Goal: Task Accomplishment & Management: Complete application form

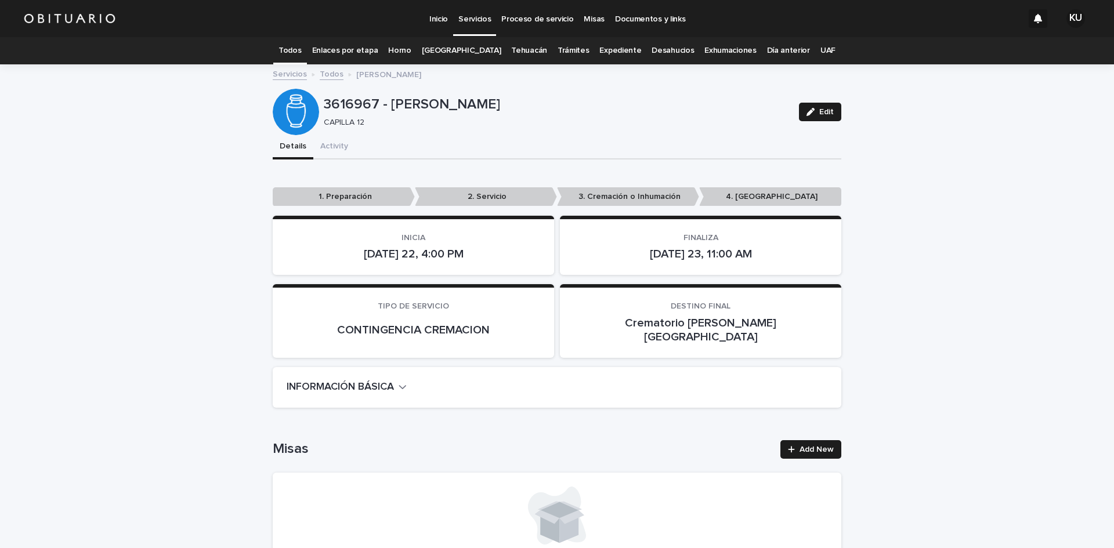
scroll to position [295, 0]
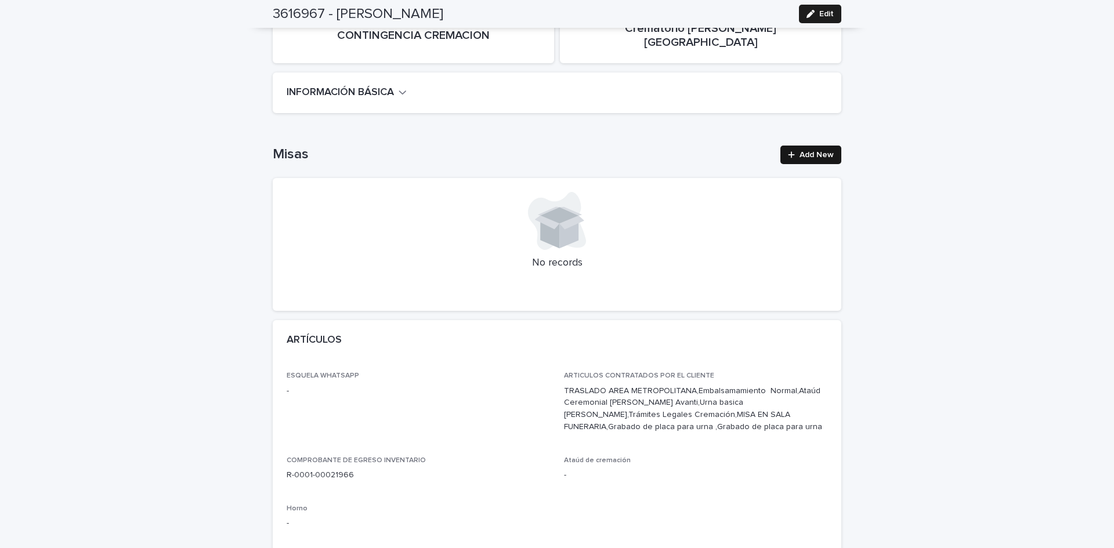
click at [802, 146] on link "Add New" at bounding box center [810, 155] width 61 height 19
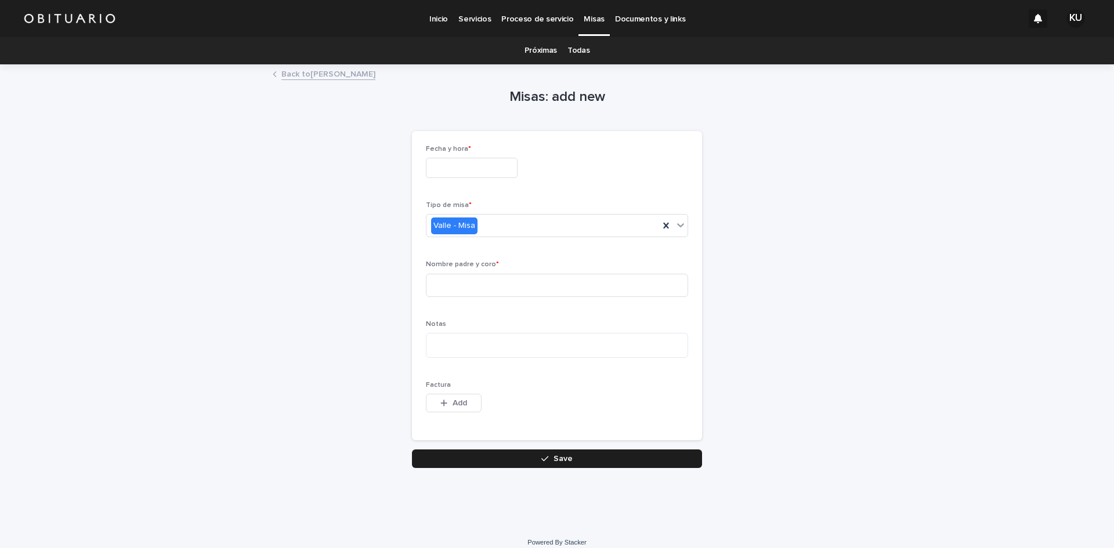
click at [506, 173] on input "text" at bounding box center [472, 168] width 92 height 20
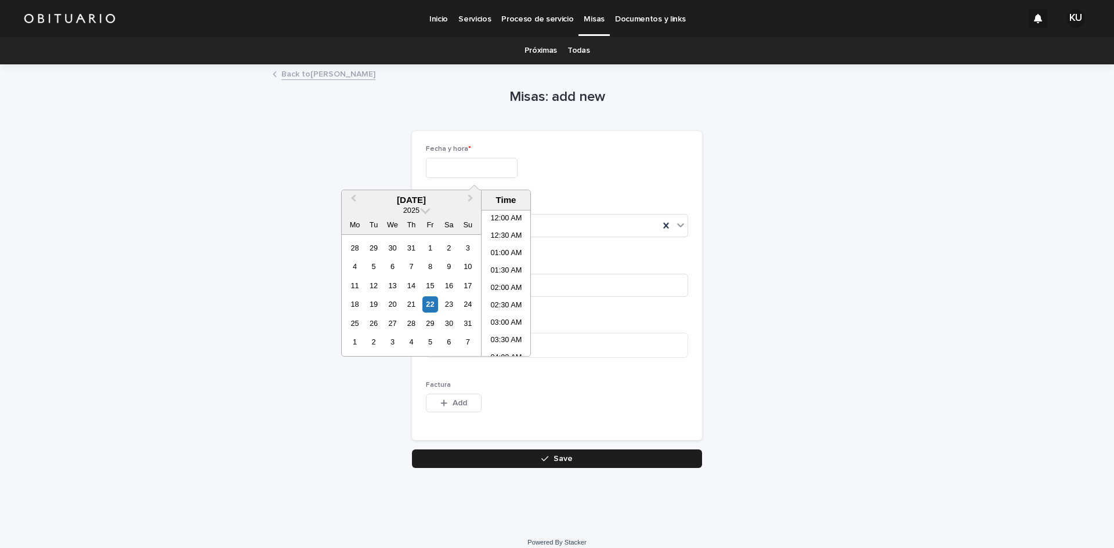
click at [473, 168] on input "text" at bounding box center [472, 168] width 92 height 20
click at [461, 167] on input "text" at bounding box center [472, 168] width 92 height 20
click at [454, 304] on div "23" at bounding box center [449, 304] width 16 height 16
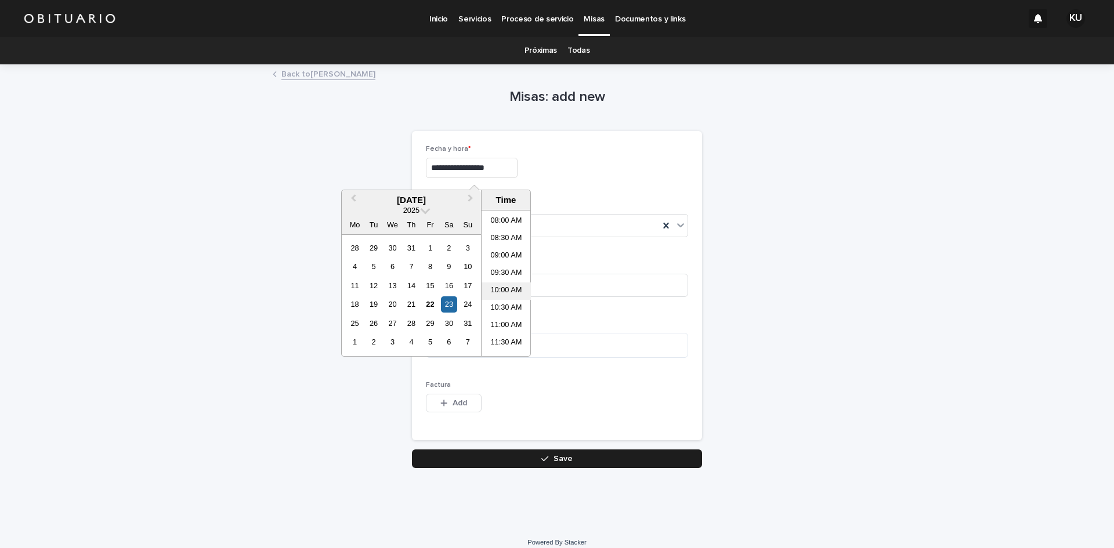
click at [514, 289] on li "10:00 AM" at bounding box center [506, 291] width 49 height 17
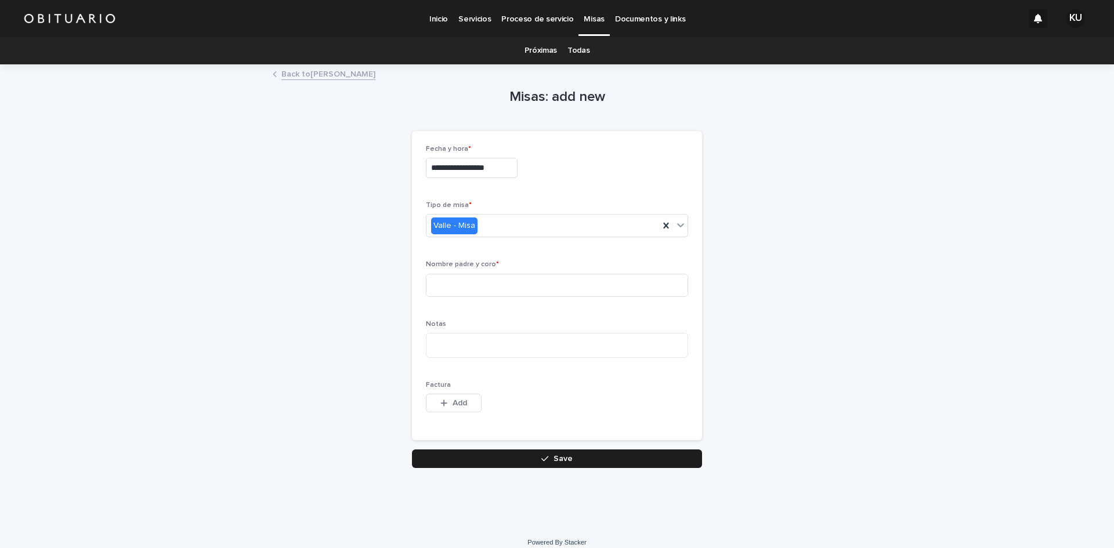
type input "**********"
click at [514, 289] on input at bounding box center [557, 285] width 262 height 23
type input "*"
type input "**********"
click at [553, 455] on span "Save" at bounding box center [562, 459] width 19 height 8
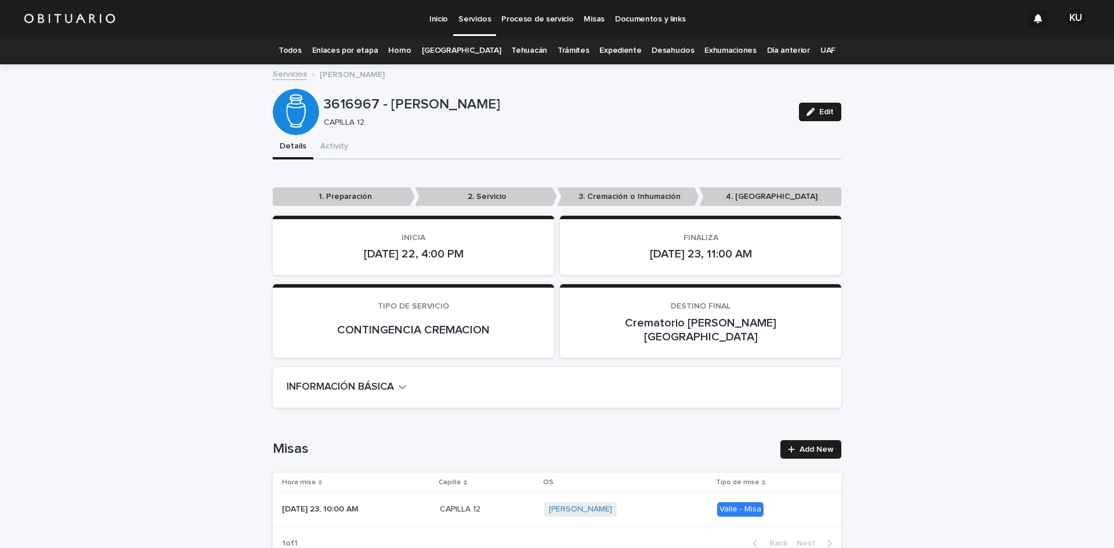
click at [475, 20] on p "Servicios" at bounding box center [474, 12] width 32 height 24
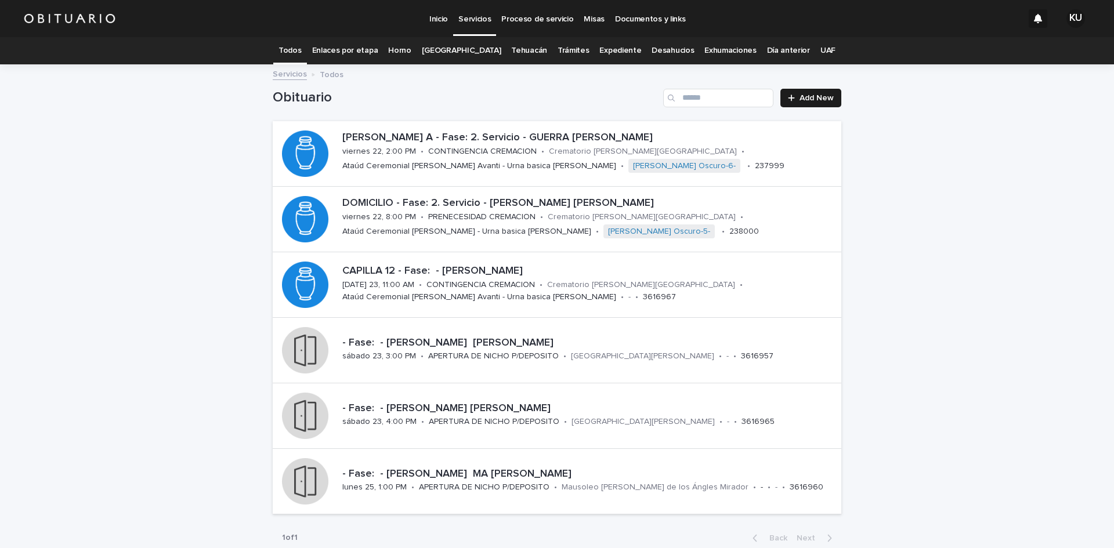
click at [871, 304] on div "Loading... Saving… Loading... Saving… Obituario Add New [PERSON_NAME] A - Fase:…" at bounding box center [557, 338] width 1114 height 545
click at [900, 404] on div "Loading... Saving… Loading... Saving… Obituario Add New [PERSON_NAME] A - Fase:…" at bounding box center [557, 338] width 1114 height 545
click at [478, 17] on p "Servicios" at bounding box center [474, 12] width 32 height 24
click at [928, 332] on div "Loading... Saving… Loading... Saving… Obituario Add New [PERSON_NAME] A - Fase:…" at bounding box center [557, 338] width 1114 height 545
click at [470, 20] on p "Servicios" at bounding box center [474, 12] width 32 height 24
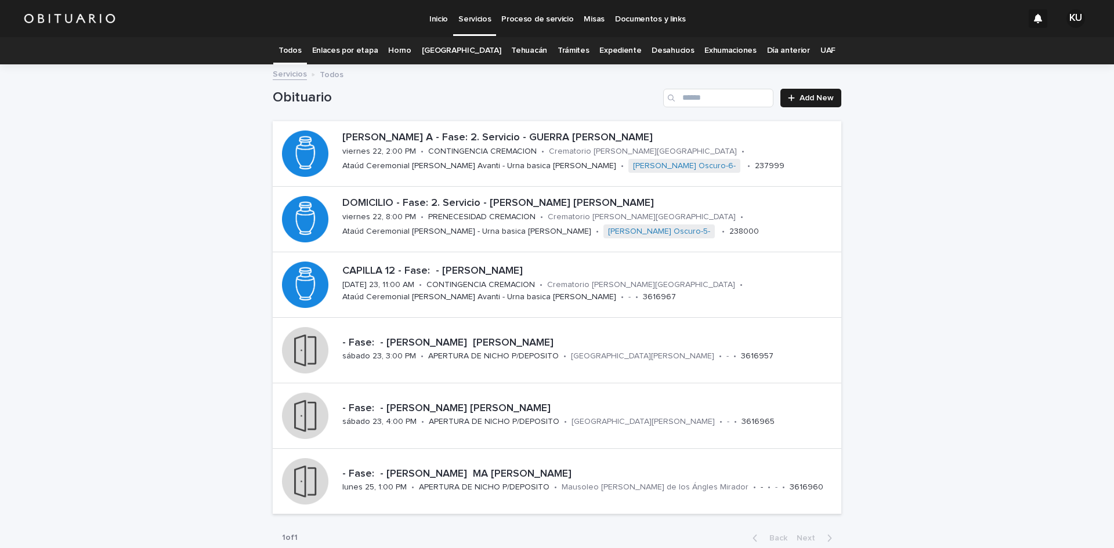
click at [954, 165] on div "Loading... Saving… Loading... Saving… Obituario Add New [PERSON_NAME] A - Fase:…" at bounding box center [557, 338] width 1114 height 545
click at [423, 272] on p "CAPILLA 12 - Fase: - [PERSON_NAME]" at bounding box center [589, 271] width 494 height 13
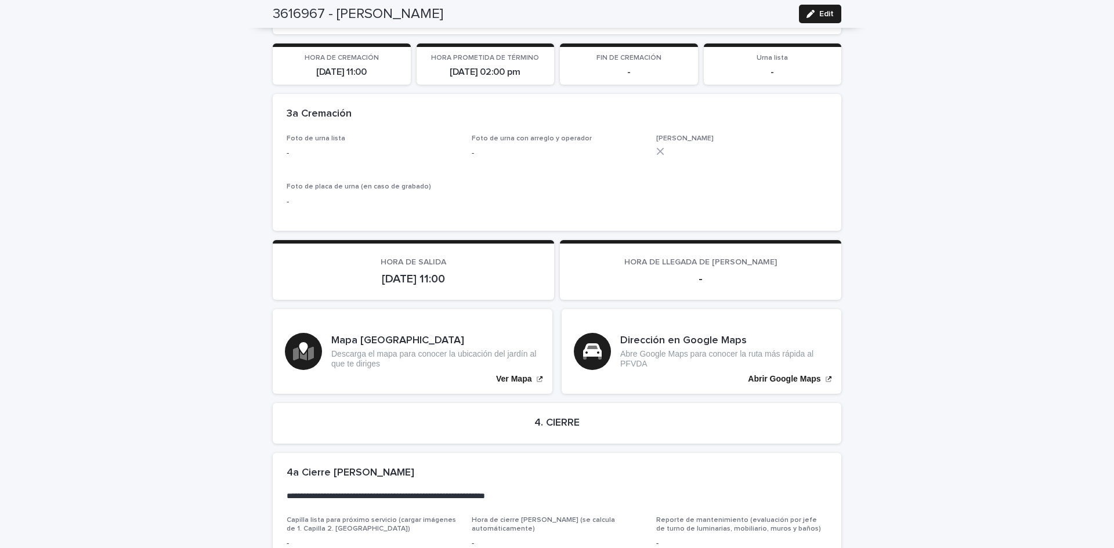
scroll to position [2446, 0]
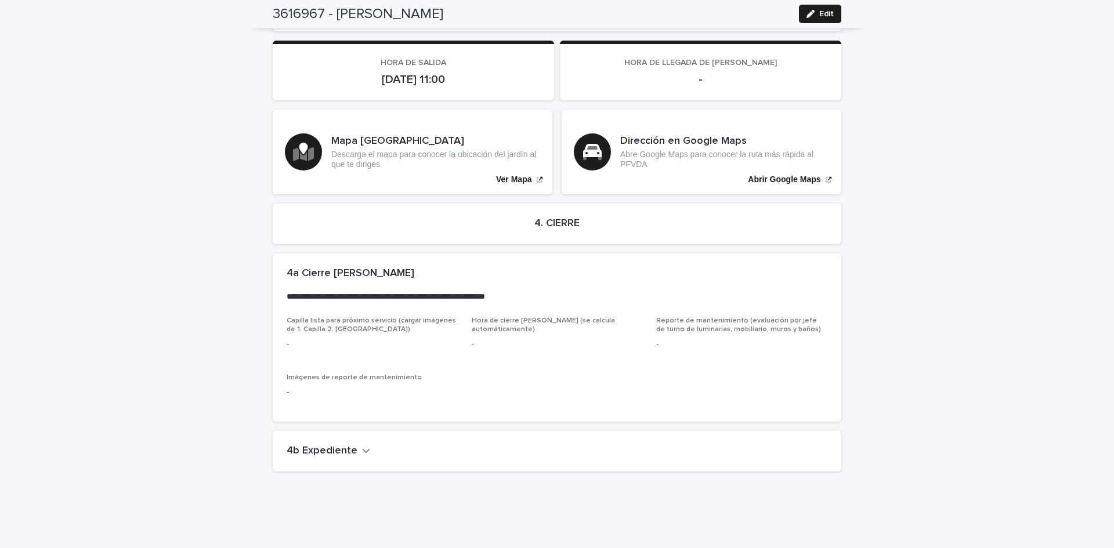
click at [306, 445] on h2 "4b Expediente" at bounding box center [322, 451] width 71 height 13
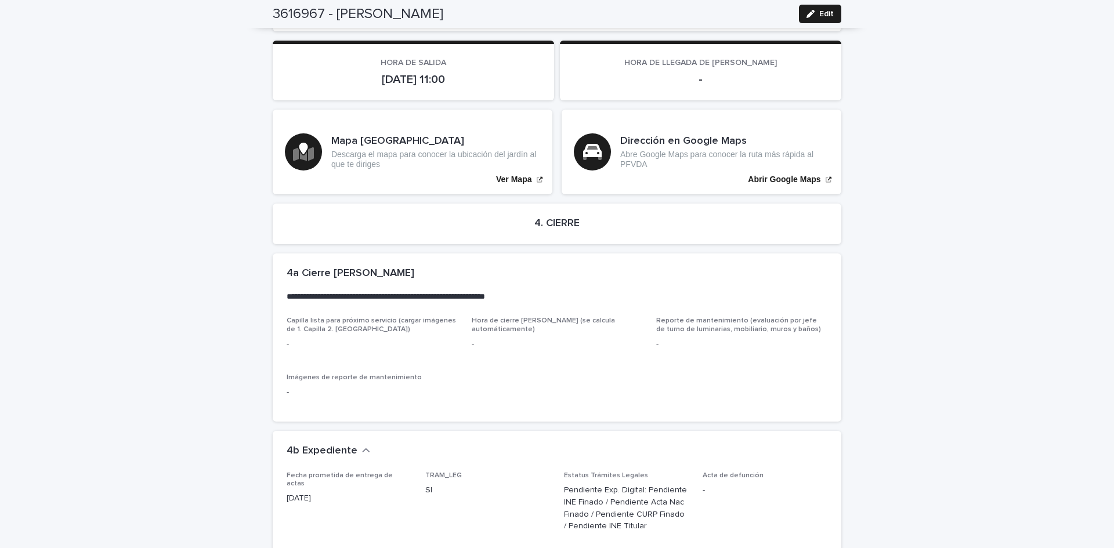
scroll to position [2826, 0]
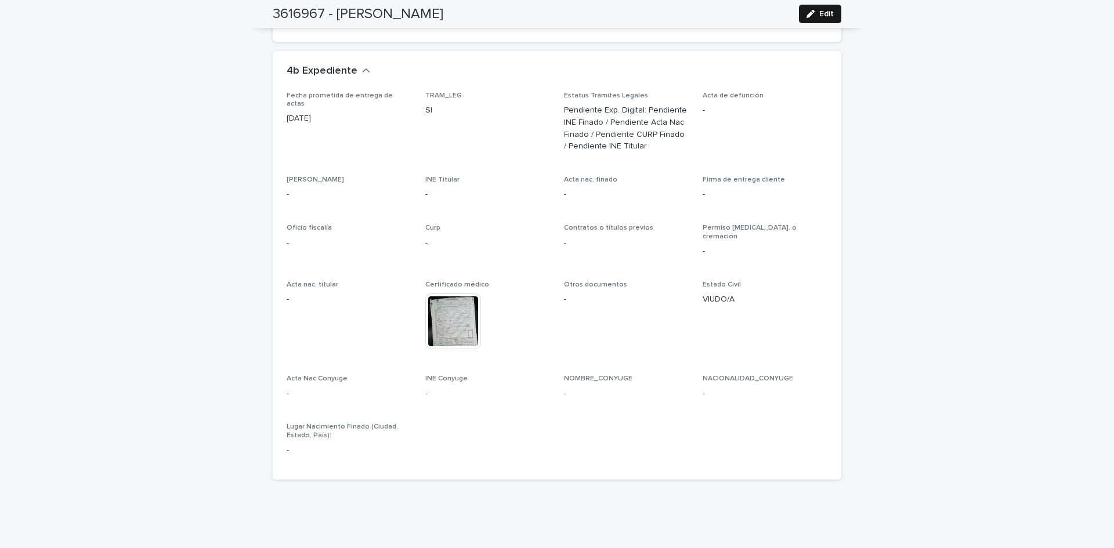
click at [819, 15] on span "Edit" at bounding box center [826, 14] width 15 height 8
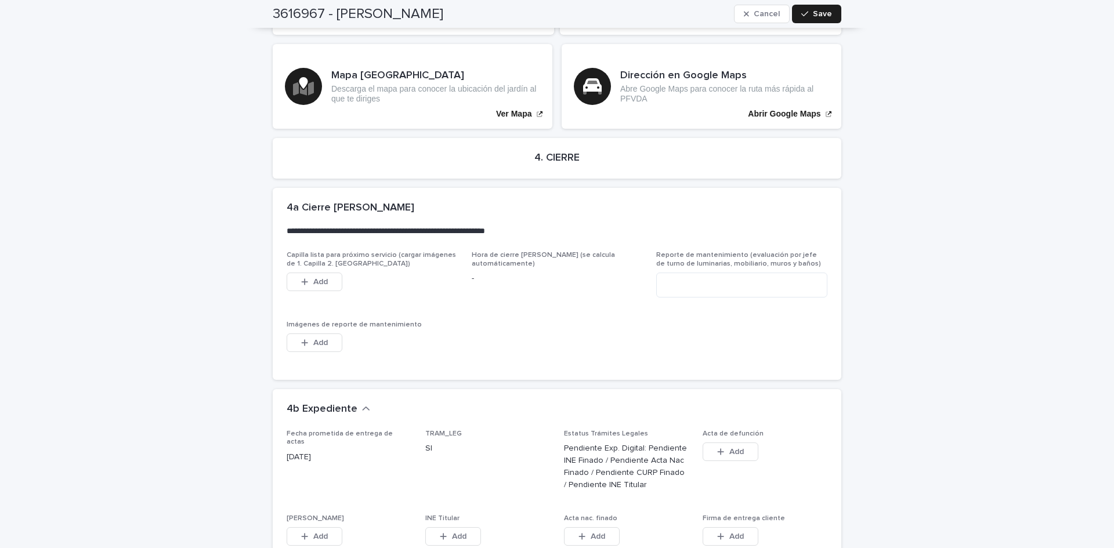
scroll to position [3216, 0]
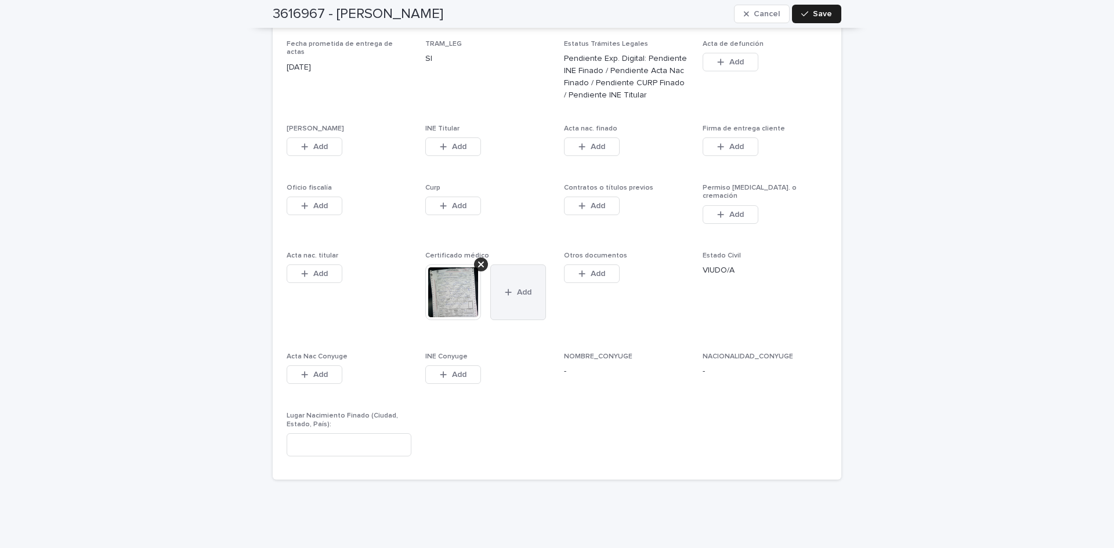
click at [528, 265] on button "Add" at bounding box center [518, 293] width 56 height 56
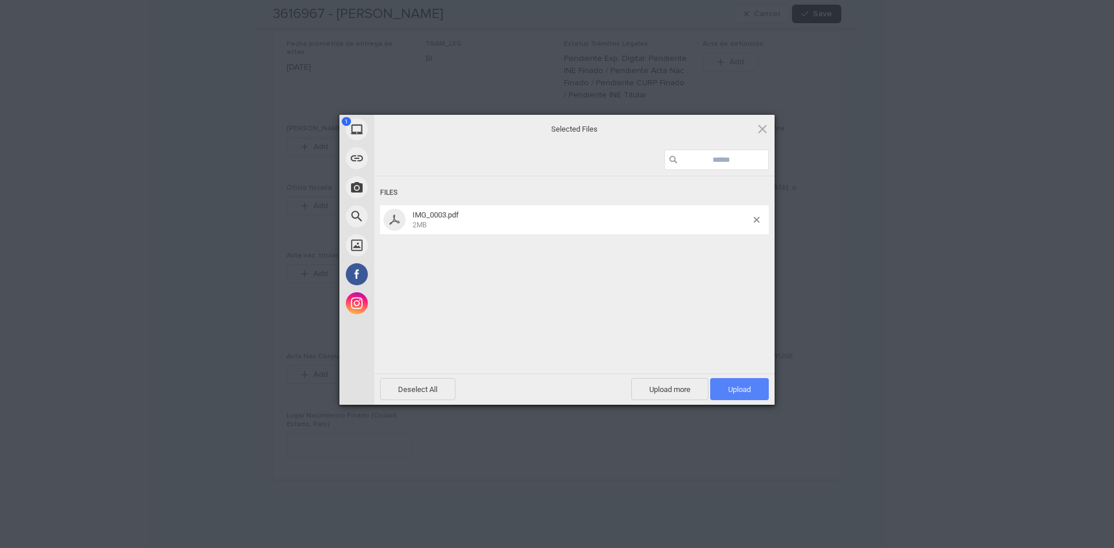
click at [721, 391] on span "Upload 1" at bounding box center [739, 389] width 59 height 22
click at [960, 360] on div "My Device Link (URL) Take Photo Web Search Unsplash Facebook Instagram Uploaded…" at bounding box center [557, 274] width 1114 height 548
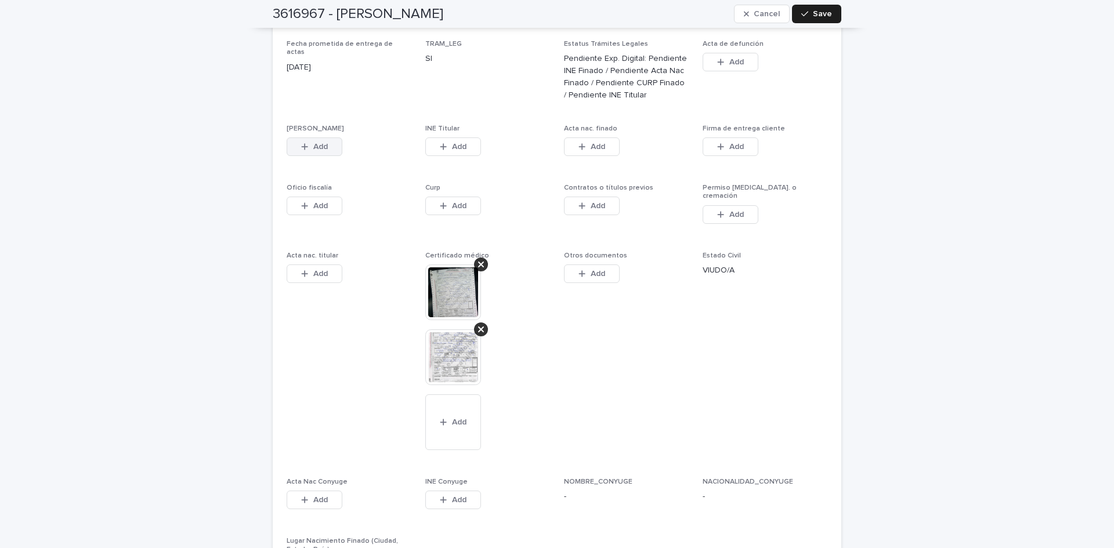
click at [306, 143] on div "button" at bounding box center [307, 147] width 12 height 8
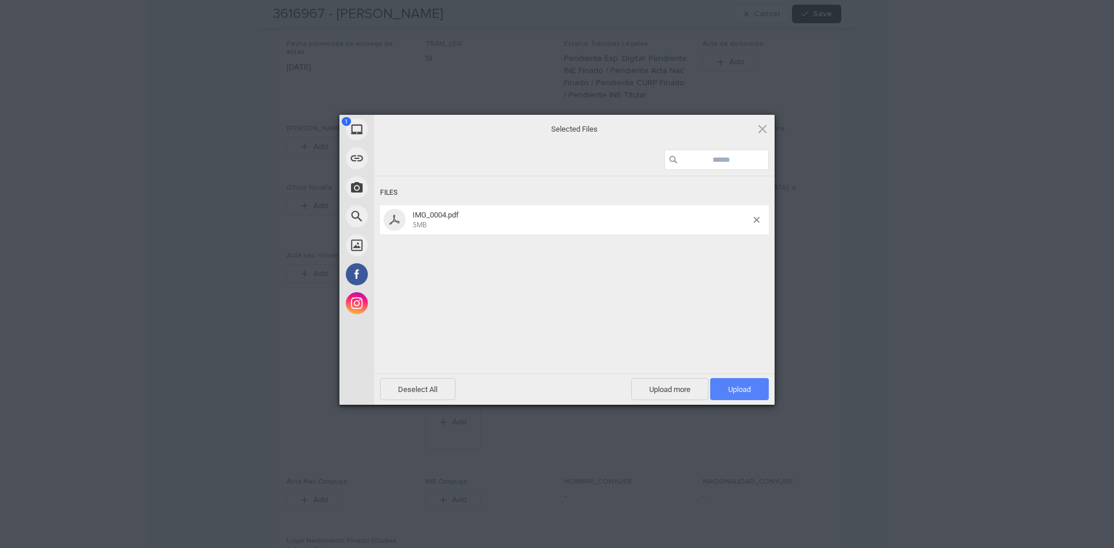
click at [756, 386] on span "Upload 1" at bounding box center [739, 389] width 59 height 22
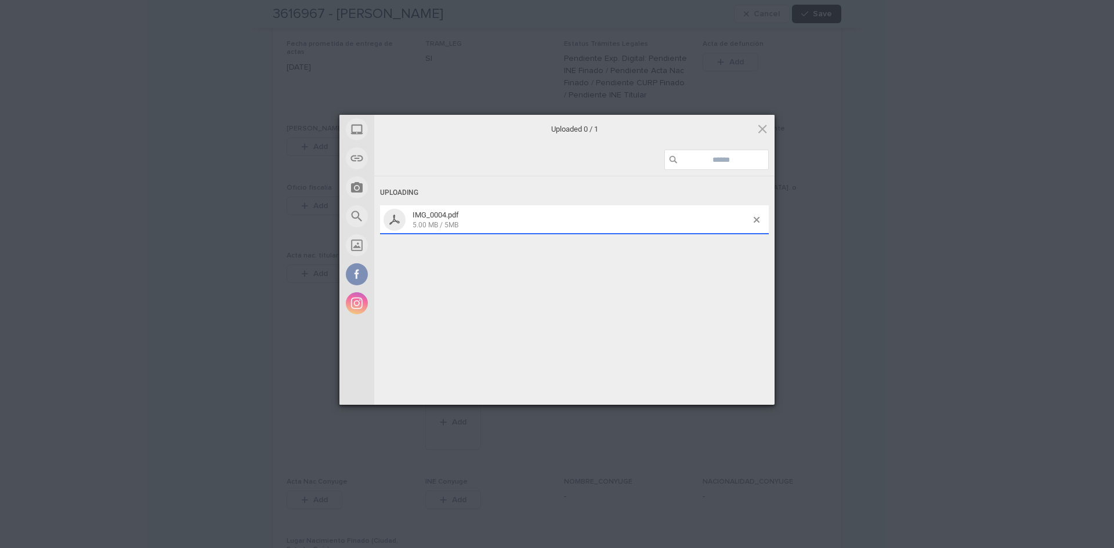
click at [863, 474] on div "My Device Link (URL) Take Photo Web Search Unsplash Facebook Instagram Uploaded…" at bounding box center [557, 274] width 1114 height 548
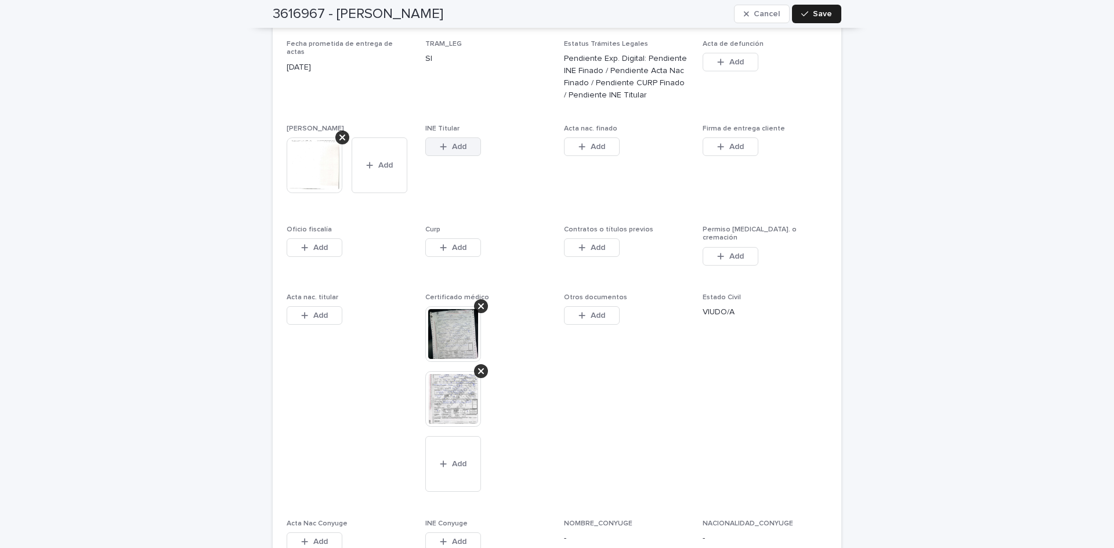
click at [444, 143] on div "button" at bounding box center [446, 147] width 12 height 8
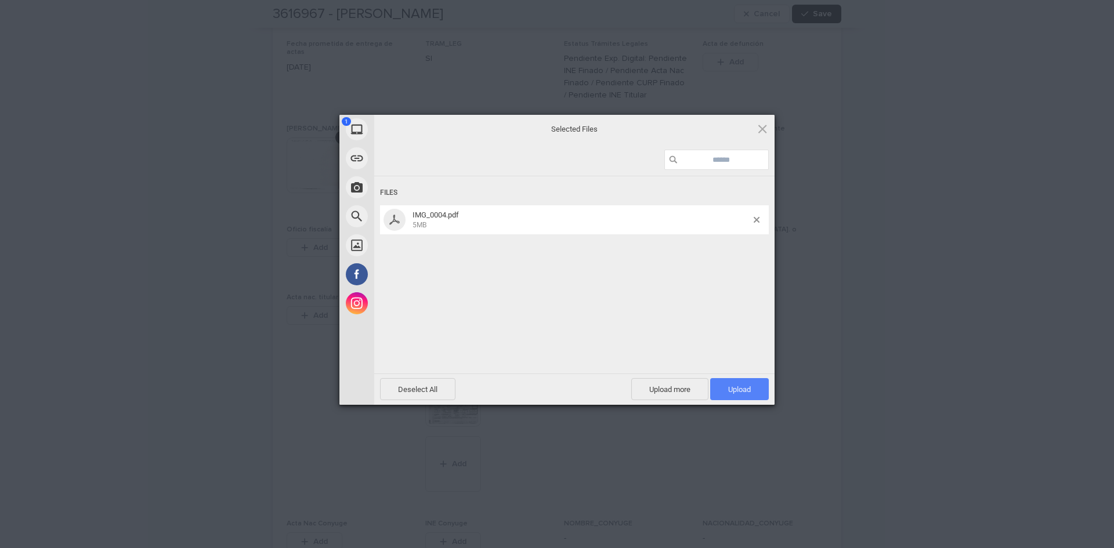
click at [742, 392] on span "Upload 1" at bounding box center [739, 389] width 23 height 9
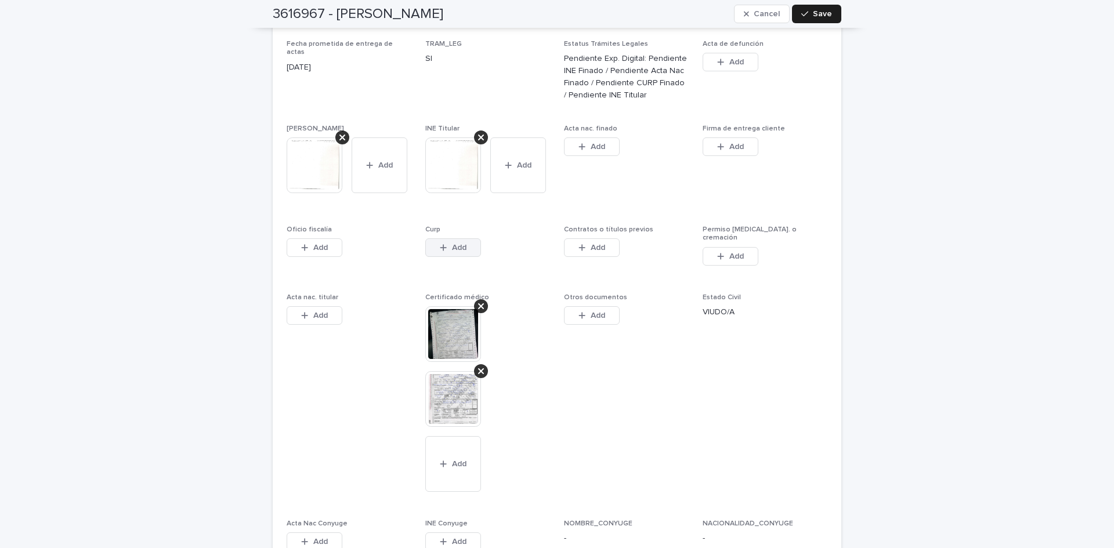
click at [458, 244] on span "Add" at bounding box center [459, 248] width 15 height 8
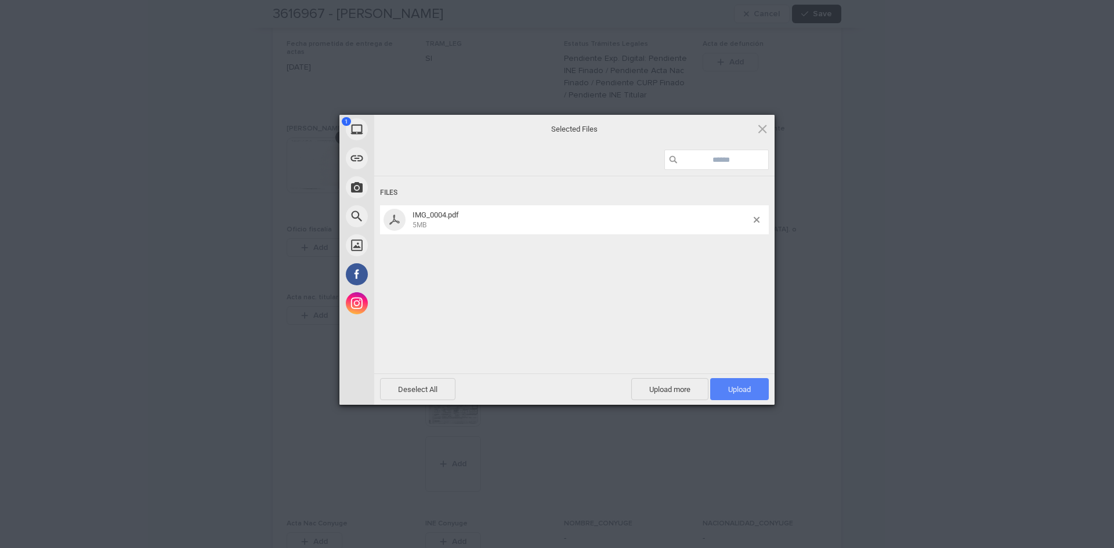
click at [741, 390] on span "Upload 1" at bounding box center [739, 389] width 23 height 9
click at [969, 375] on div "My Device Link (URL) Take Photo Web Search Unsplash Facebook Instagram Uploaded…" at bounding box center [557, 274] width 1114 height 548
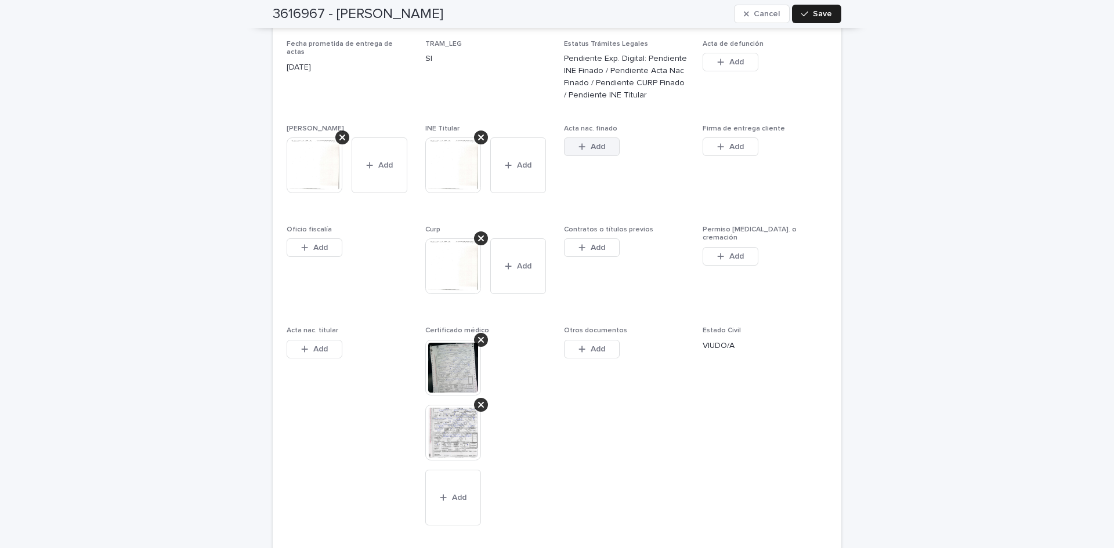
click at [572, 137] on button "Add" at bounding box center [592, 146] width 56 height 19
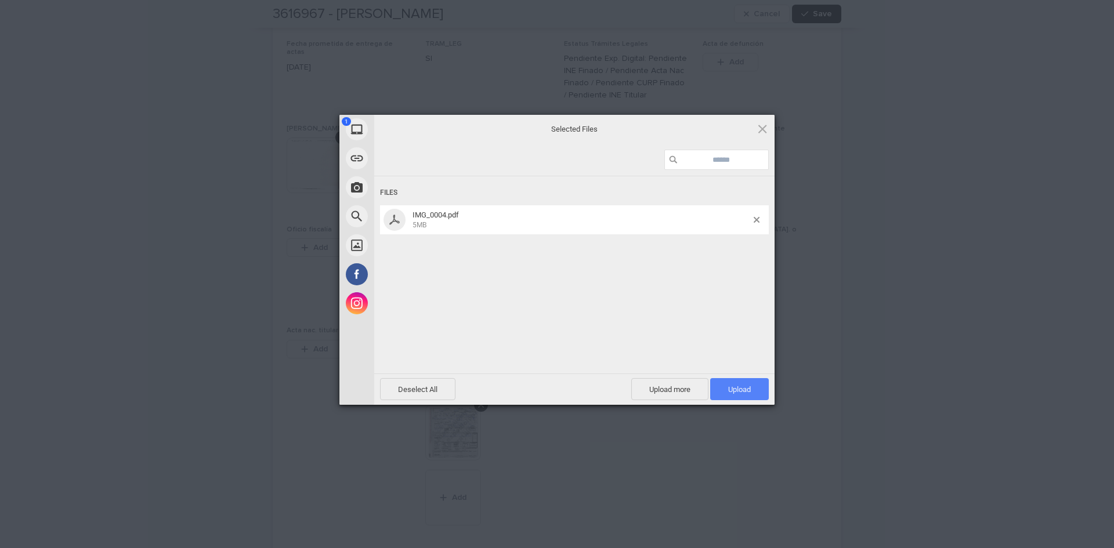
click at [762, 389] on span "Upload 1" at bounding box center [739, 389] width 59 height 22
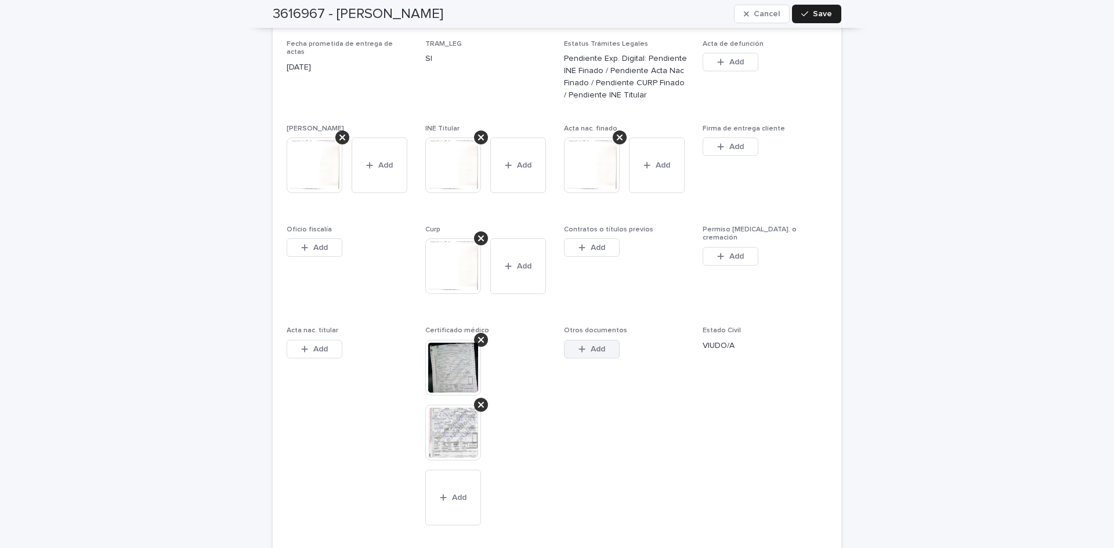
click at [578, 340] on button "Add" at bounding box center [592, 349] width 56 height 19
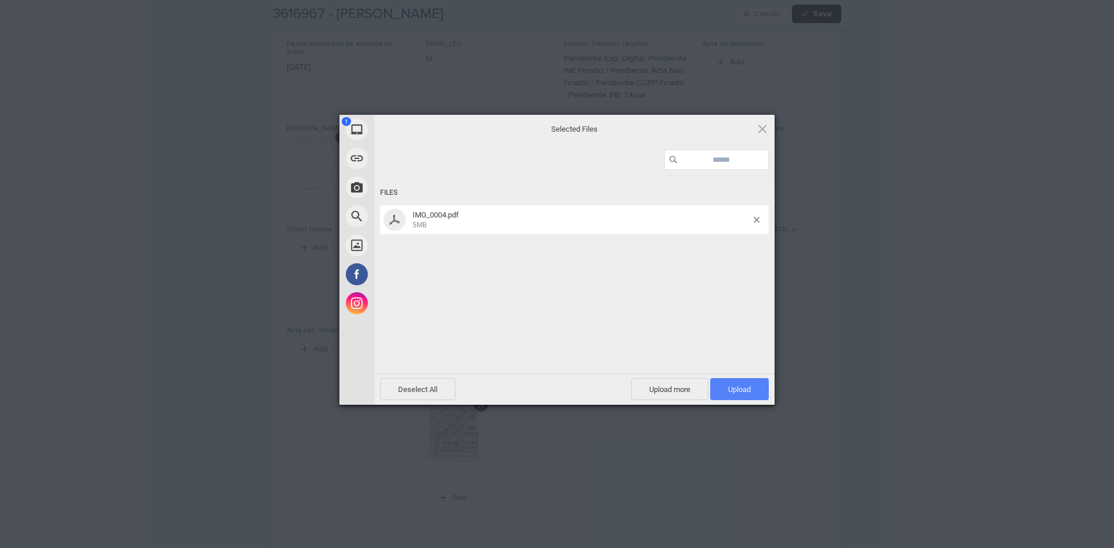
click at [741, 384] on span "Upload 1" at bounding box center [739, 389] width 59 height 22
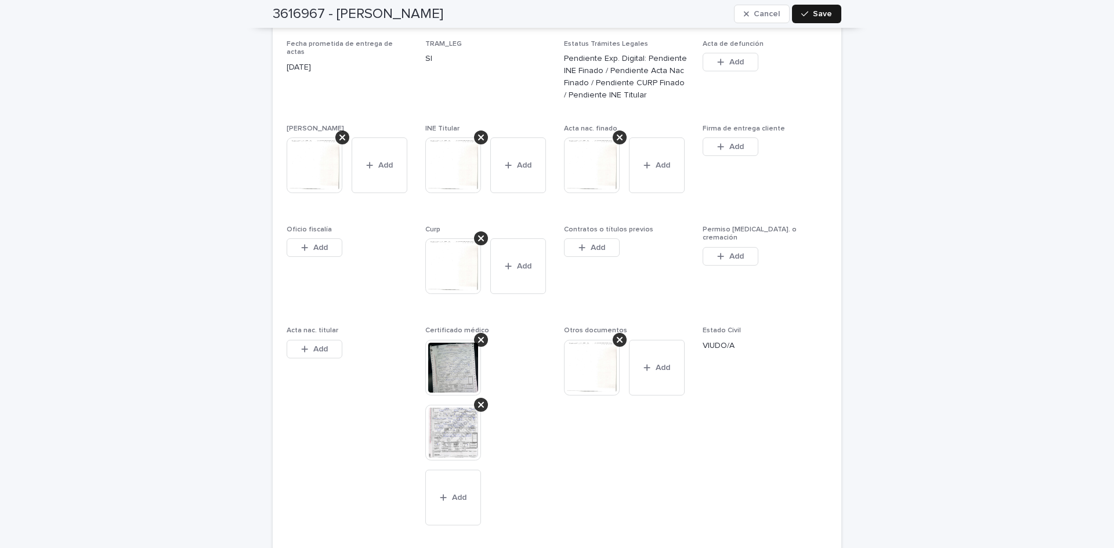
click at [825, 13] on span "Save" at bounding box center [822, 14] width 19 height 8
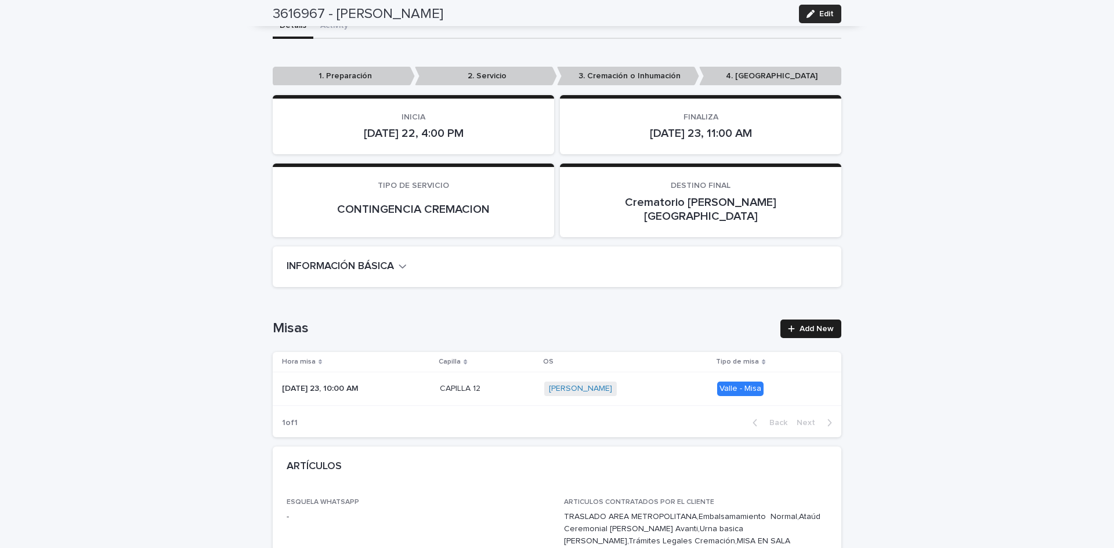
scroll to position [0, 0]
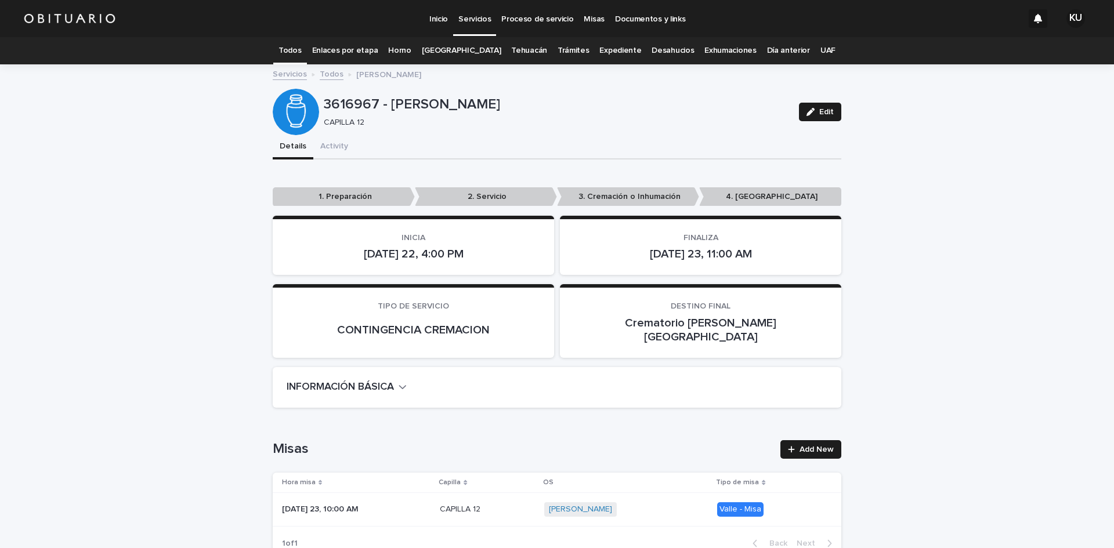
click at [458, 19] on p "Servicios" at bounding box center [474, 12] width 32 height 24
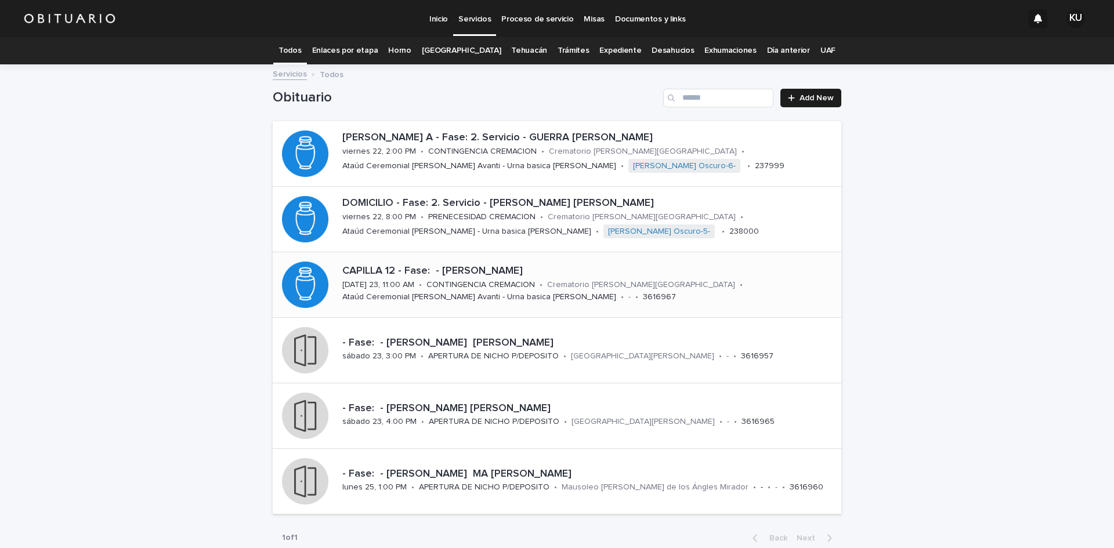
click at [549, 291] on div "Ataúd Ceremonial [PERSON_NAME] Avanti - Urna basica [PERSON_NAME]" at bounding box center [479, 296] width 274 height 12
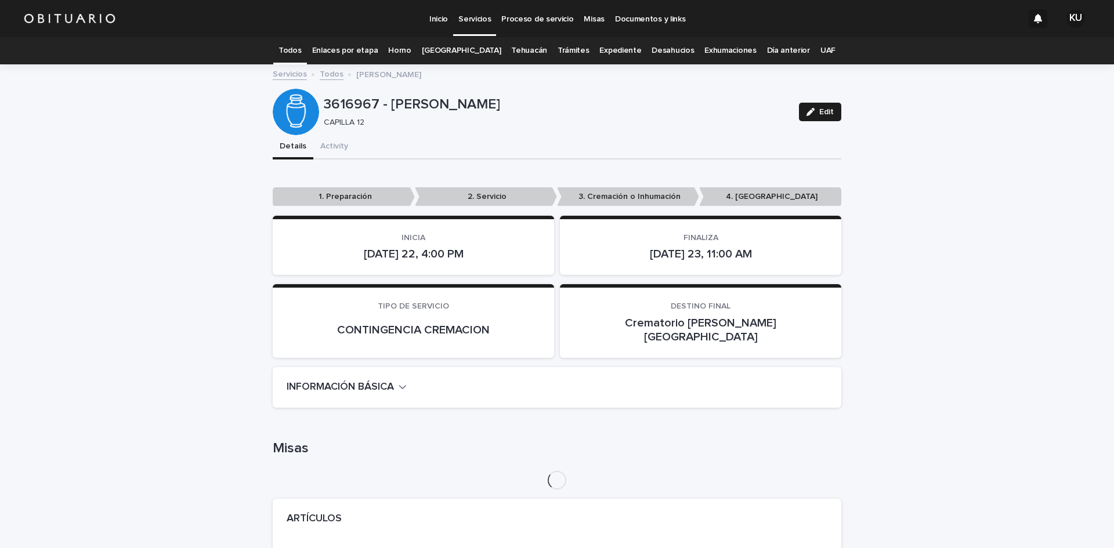
scroll to position [37, 0]
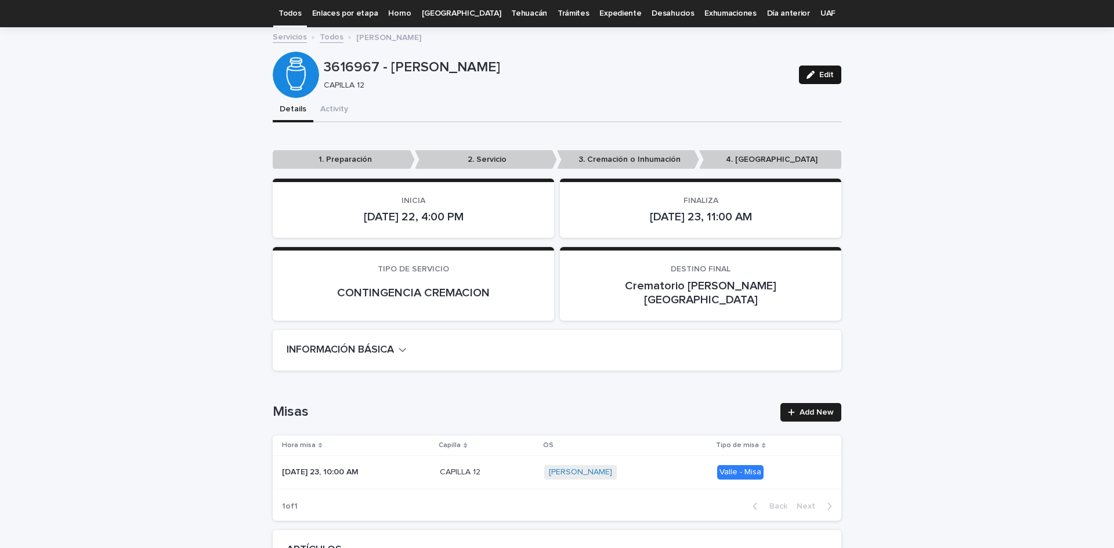
click at [822, 71] on span "Edit" at bounding box center [826, 75] width 15 height 8
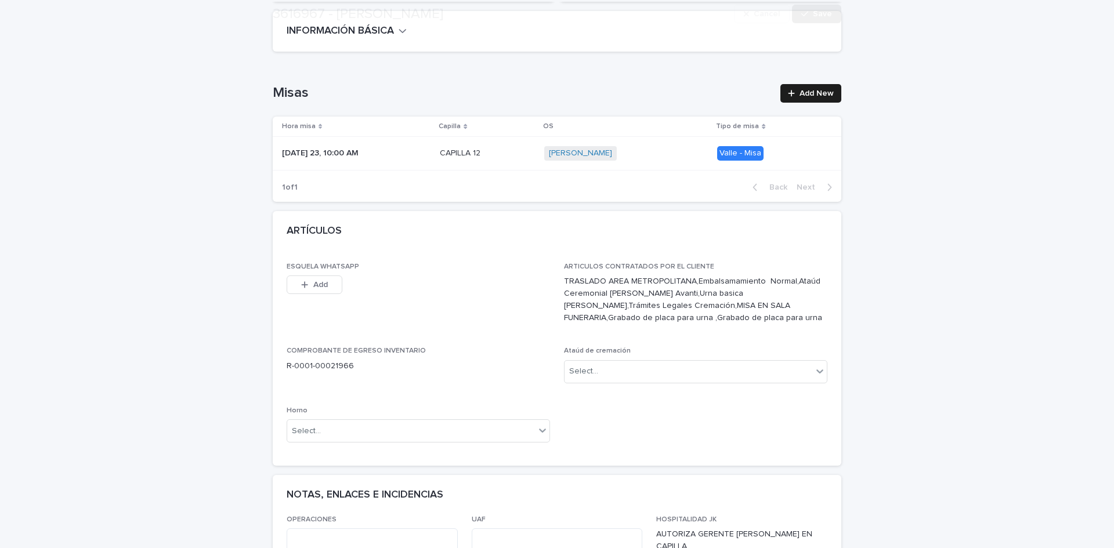
scroll to position [375, 0]
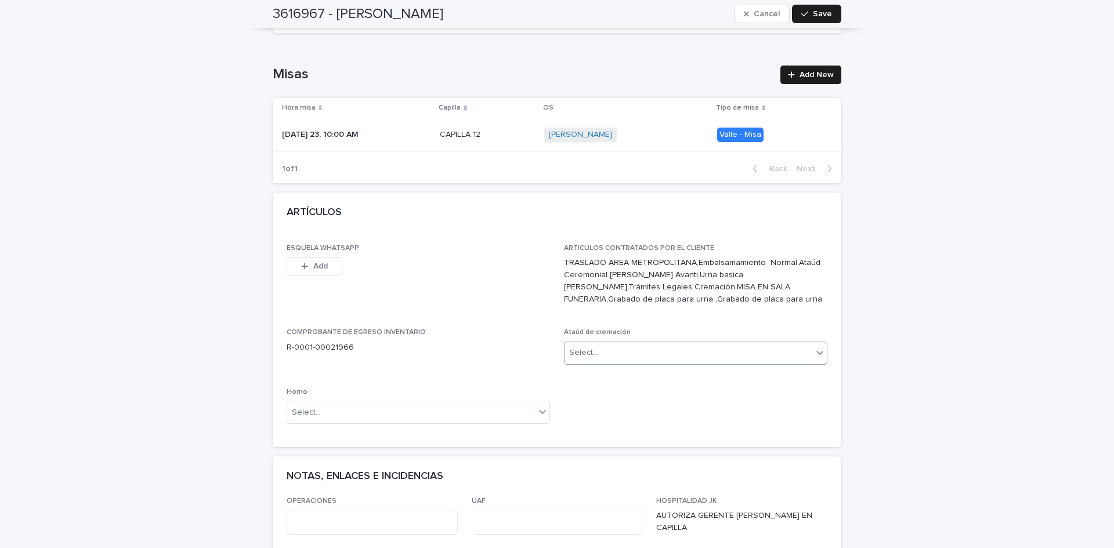
click at [671, 343] on div "Select..." at bounding box center [688, 352] width 248 height 19
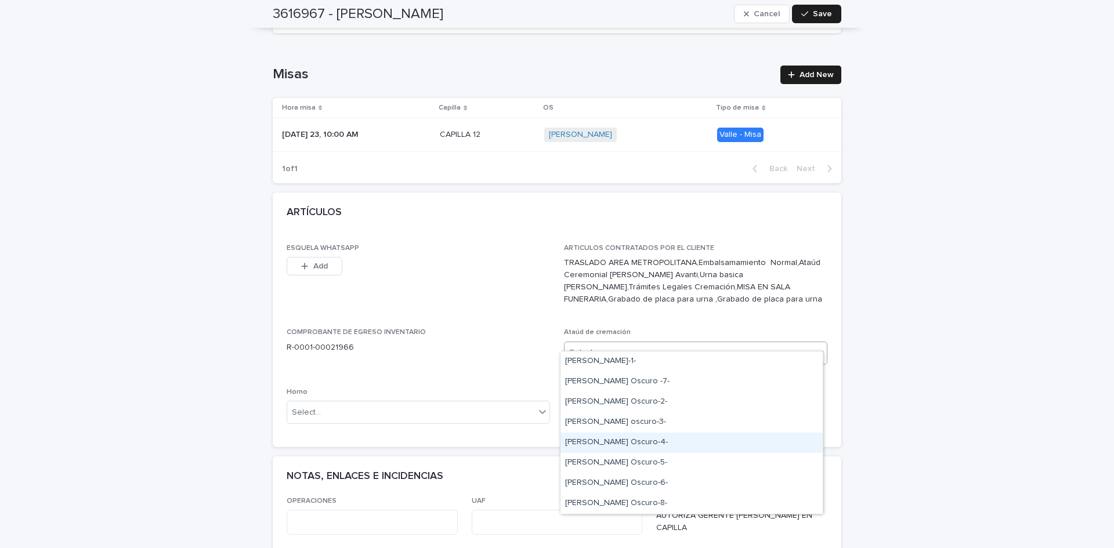
click at [646, 446] on div "[PERSON_NAME] Oscuro-4-" at bounding box center [691, 443] width 262 height 20
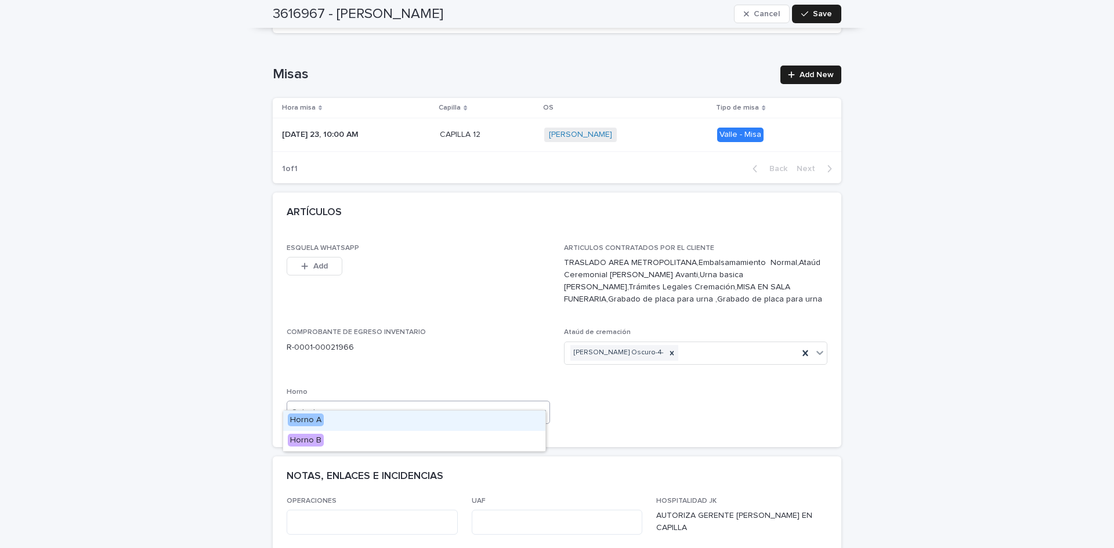
click at [498, 403] on div "Select..." at bounding box center [411, 412] width 248 height 19
click at [482, 419] on div "Horno A" at bounding box center [414, 421] width 262 height 20
click at [824, 11] on span "Save" at bounding box center [822, 14] width 19 height 8
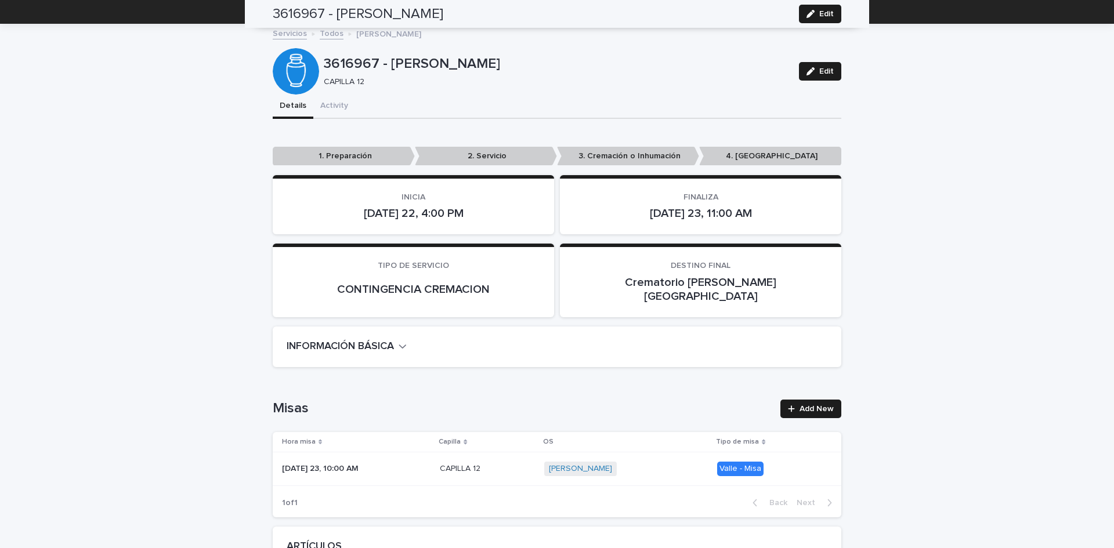
scroll to position [0, 0]
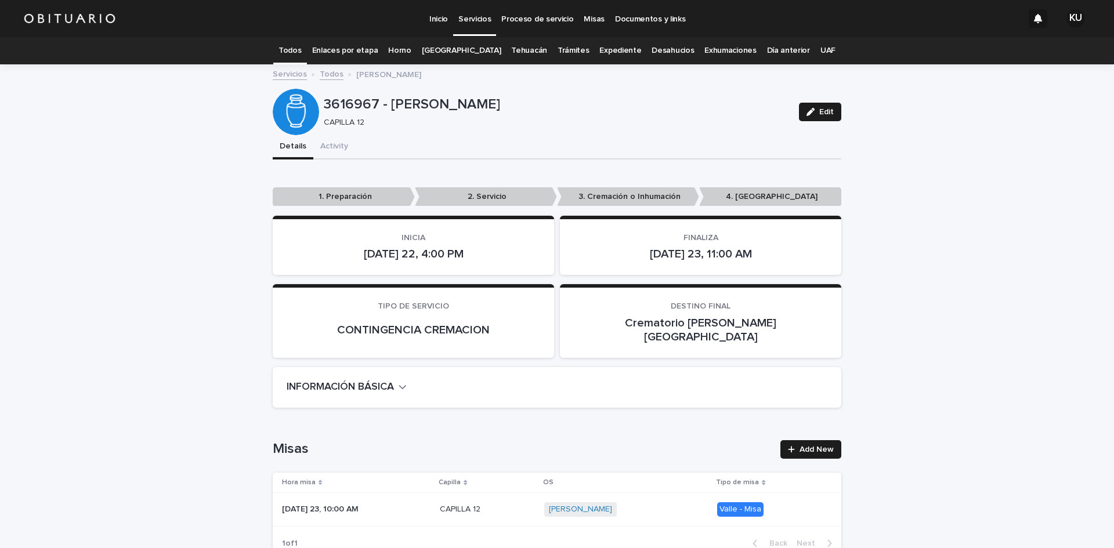
click at [468, 20] on p "Servicios" at bounding box center [474, 12] width 32 height 24
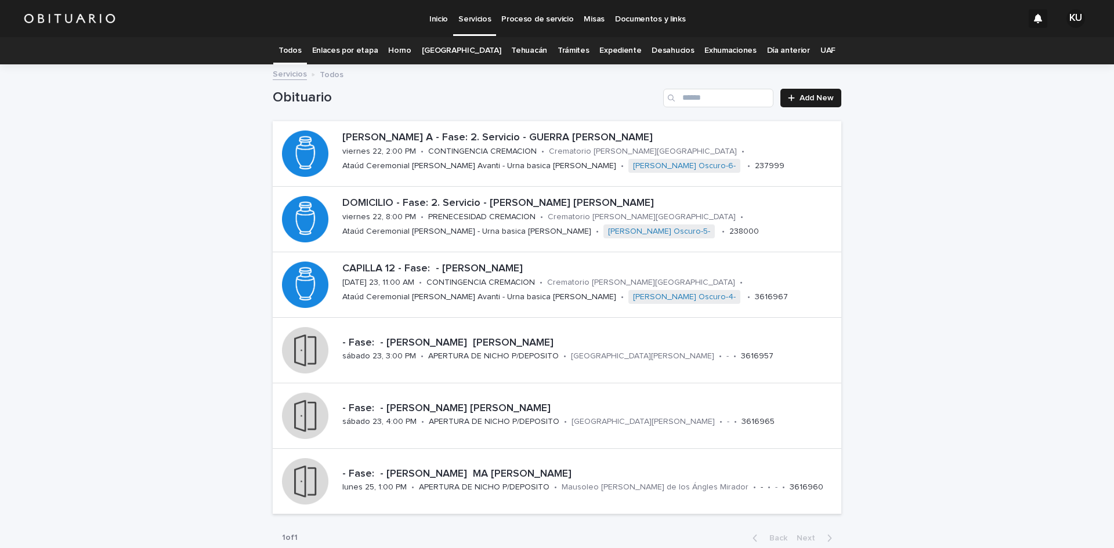
click at [951, 402] on div "Loading... Saving… Loading... Saving… Obituario Add New [PERSON_NAME] A - Fase:…" at bounding box center [557, 338] width 1114 height 545
